Goal: Navigation & Orientation: Find specific page/section

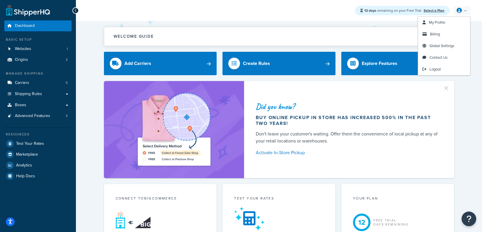
drag, startPoint x: 439, startPoint y: 69, endPoint x: 294, endPoint y: 13, distance: 155.2
click at [438, 69] on span "Logout" at bounding box center [435, 69] width 11 height 6
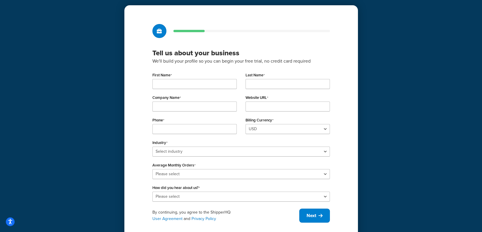
scroll to position [32, 0]
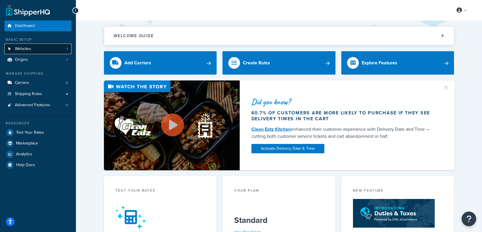
click at [45, 48] on link "Websites 1" at bounding box center [37, 49] width 67 height 11
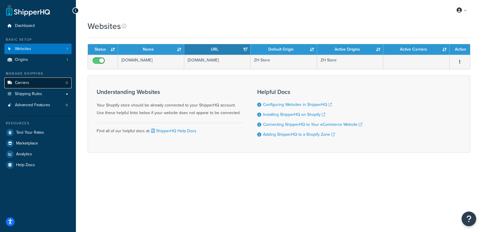
click at [39, 84] on link "Carriers 0" at bounding box center [37, 82] width 67 height 11
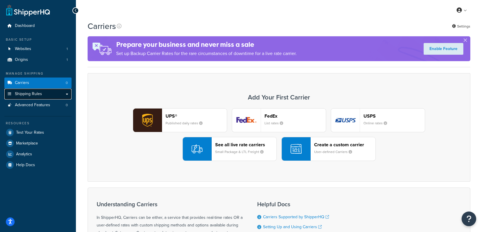
click at [41, 95] on span "Shipping Rules" at bounding box center [28, 93] width 27 height 5
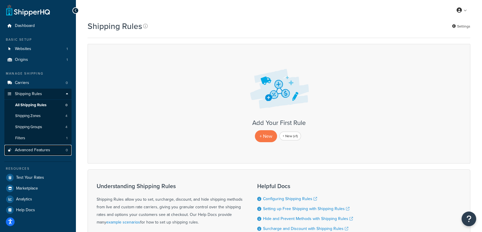
click at [59, 150] on link "Advanced Features 0" at bounding box center [37, 150] width 67 height 11
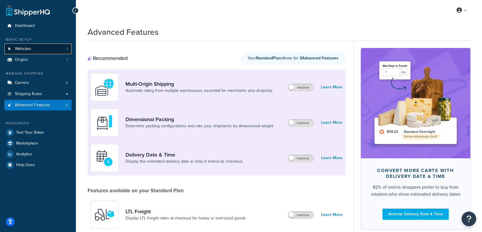
click at [39, 52] on link "Websites 1" at bounding box center [37, 49] width 67 height 11
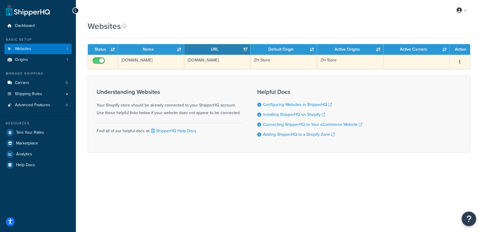
click at [153, 65] on td "zerohedgestore.myshopify.com" at bounding box center [151, 62] width 66 height 14
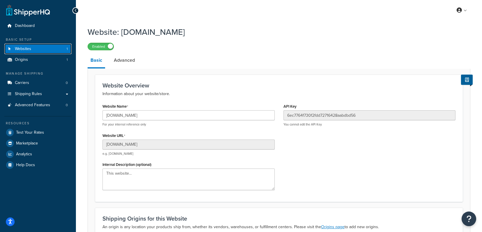
click at [58, 47] on link "Websites 1" at bounding box center [37, 49] width 67 height 11
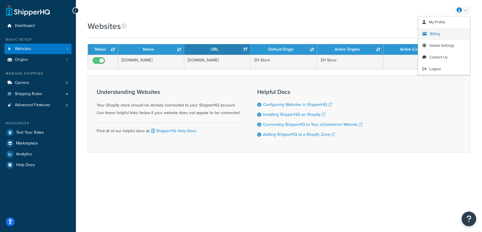
click at [433, 36] on span "Billing" at bounding box center [435, 34] width 10 height 6
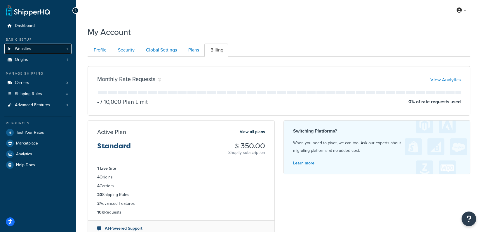
click at [57, 53] on link "Websites 1" at bounding box center [37, 49] width 67 height 11
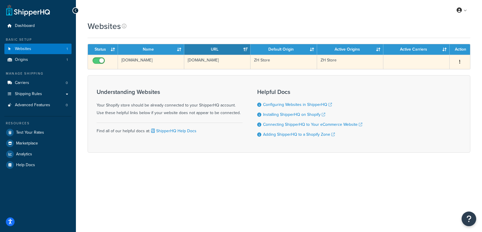
click at [157, 59] on td "[DOMAIN_NAME]" at bounding box center [151, 62] width 66 height 14
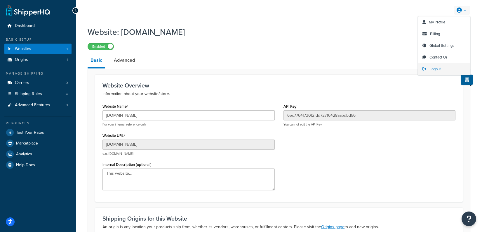
click at [435, 66] on link "Logout" at bounding box center [444, 69] width 52 height 12
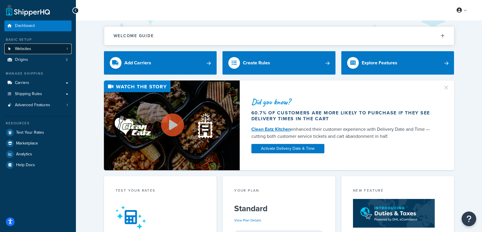
click at [47, 46] on link "Websites 1" at bounding box center [37, 49] width 67 height 11
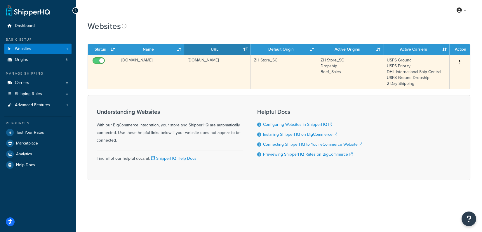
click at [155, 67] on td "[DOMAIN_NAME]" at bounding box center [151, 72] width 66 height 34
